Goal: Task Accomplishment & Management: Manage account settings

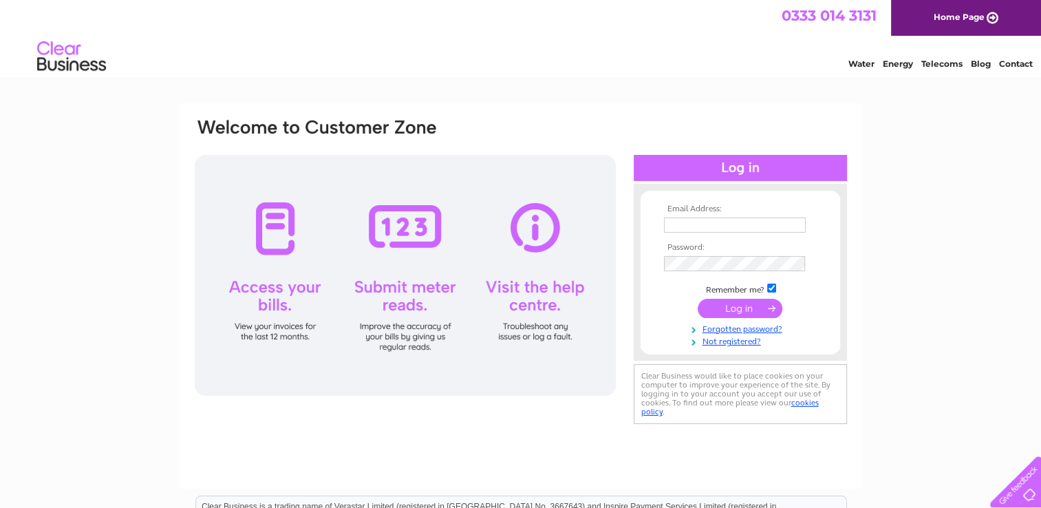
click at [698, 220] on input "text" at bounding box center [735, 225] width 142 height 15
paste input "lee.travis@archwoodgroup.com"
type input "lee.travis@archwoodgroup.com"
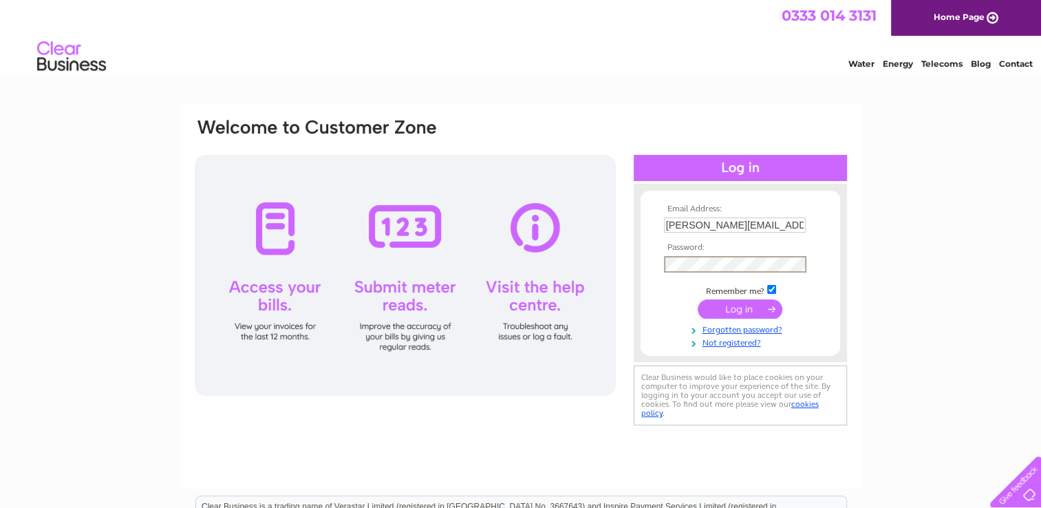
click at [744, 306] on input "submit" at bounding box center [740, 308] width 85 height 19
click at [743, 310] on input "submit" at bounding box center [740, 308] width 85 height 19
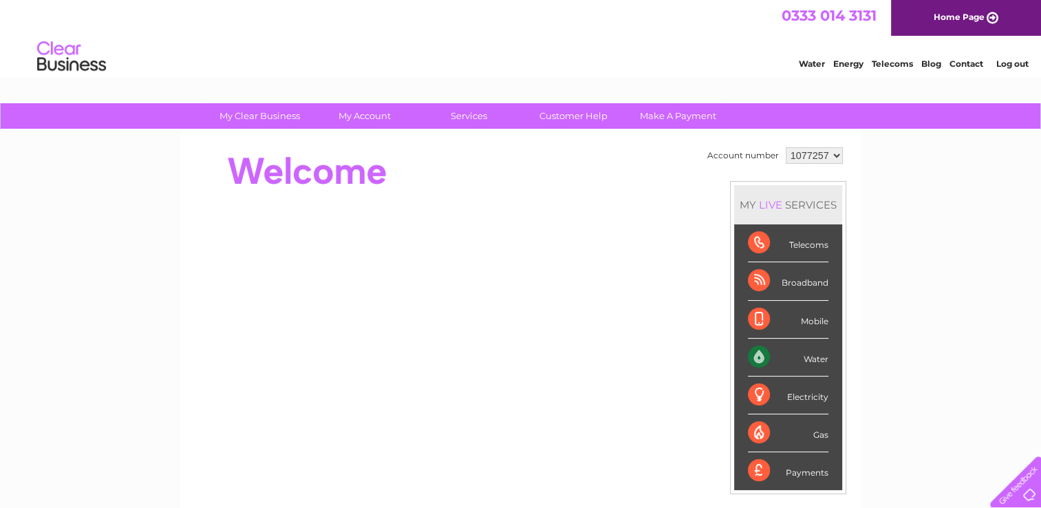
click at [907, 335] on div "My Clear Business Login Details My Details My Preferences Link Account My Accou…" at bounding box center [520, 490] width 1041 height 774
click at [1015, 64] on link "Log out" at bounding box center [1012, 64] width 32 height 10
